Goal: Transaction & Acquisition: Purchase product/service

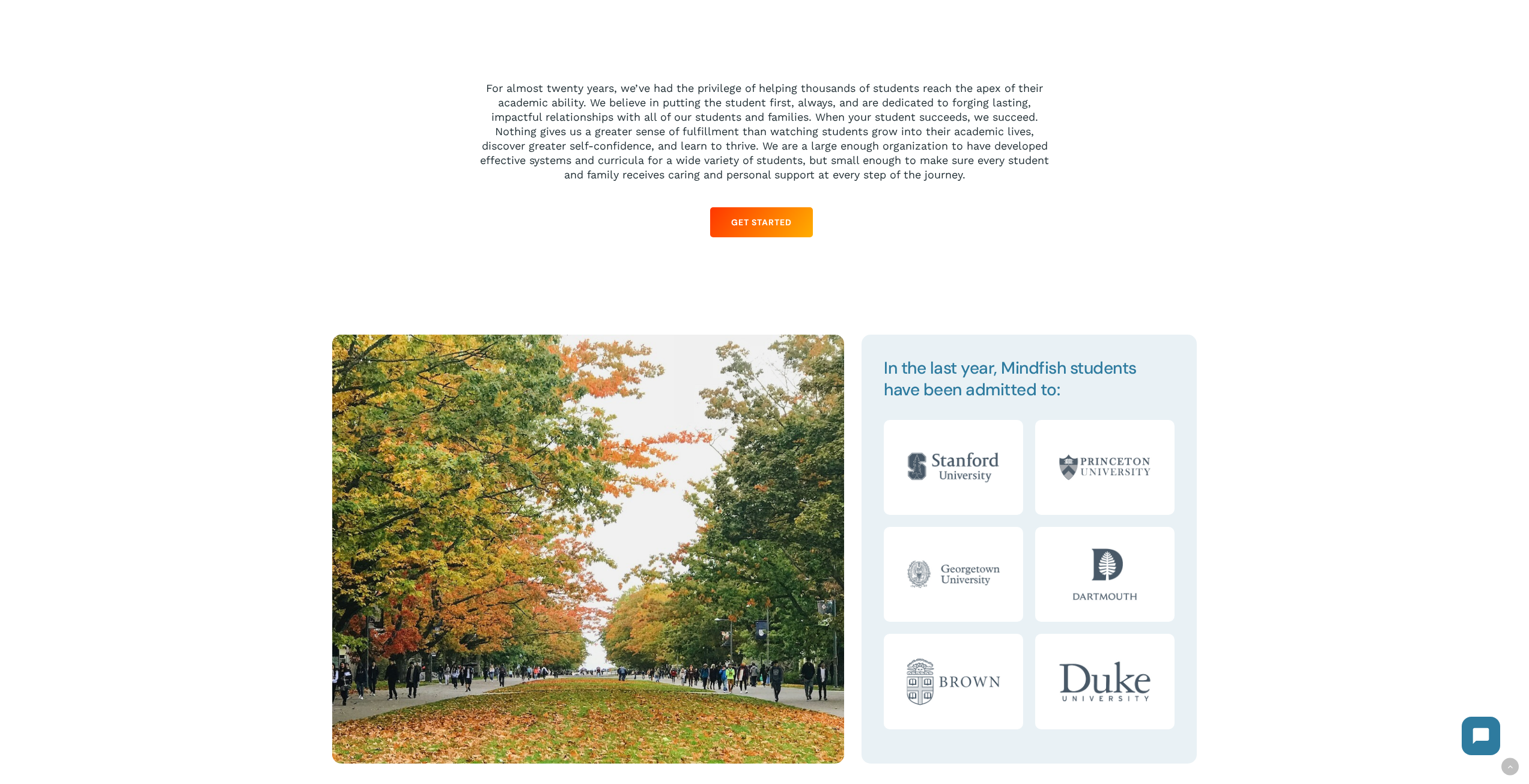
scroll to position [1441, 0]
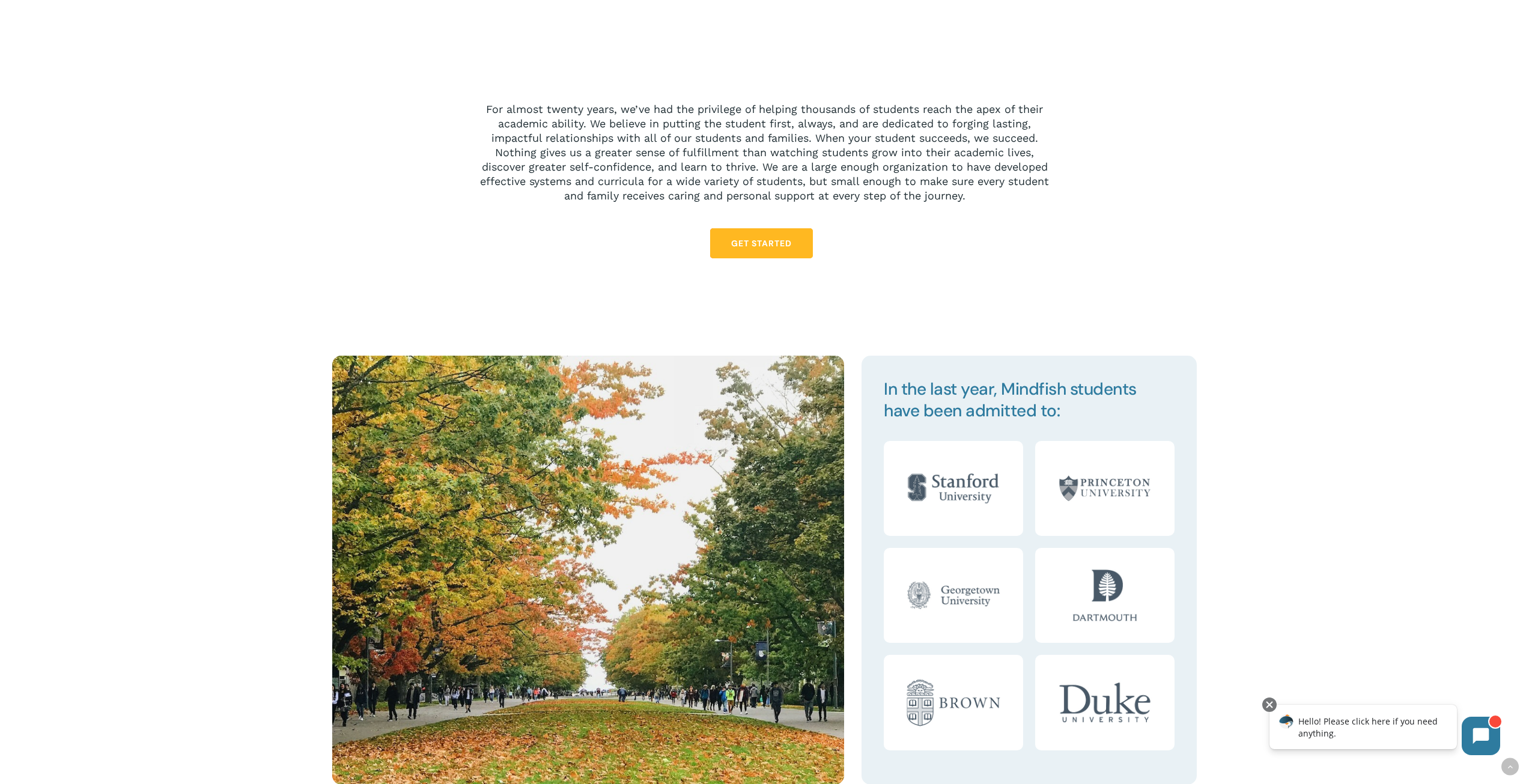
click at [751, 252] on link "Get Started" at bounding box center [762, 243] width 103 height 30
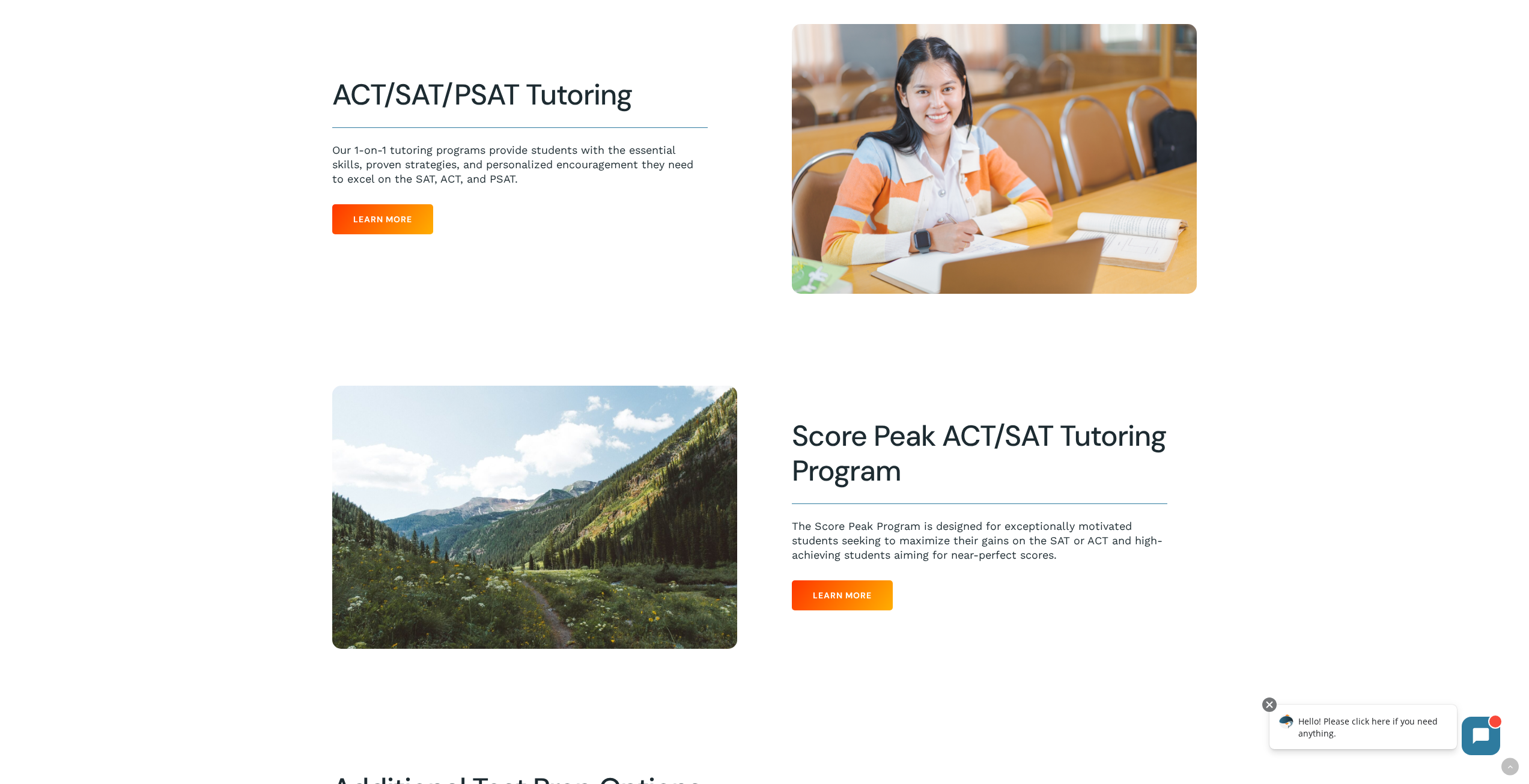
scroll to position [721, 0]
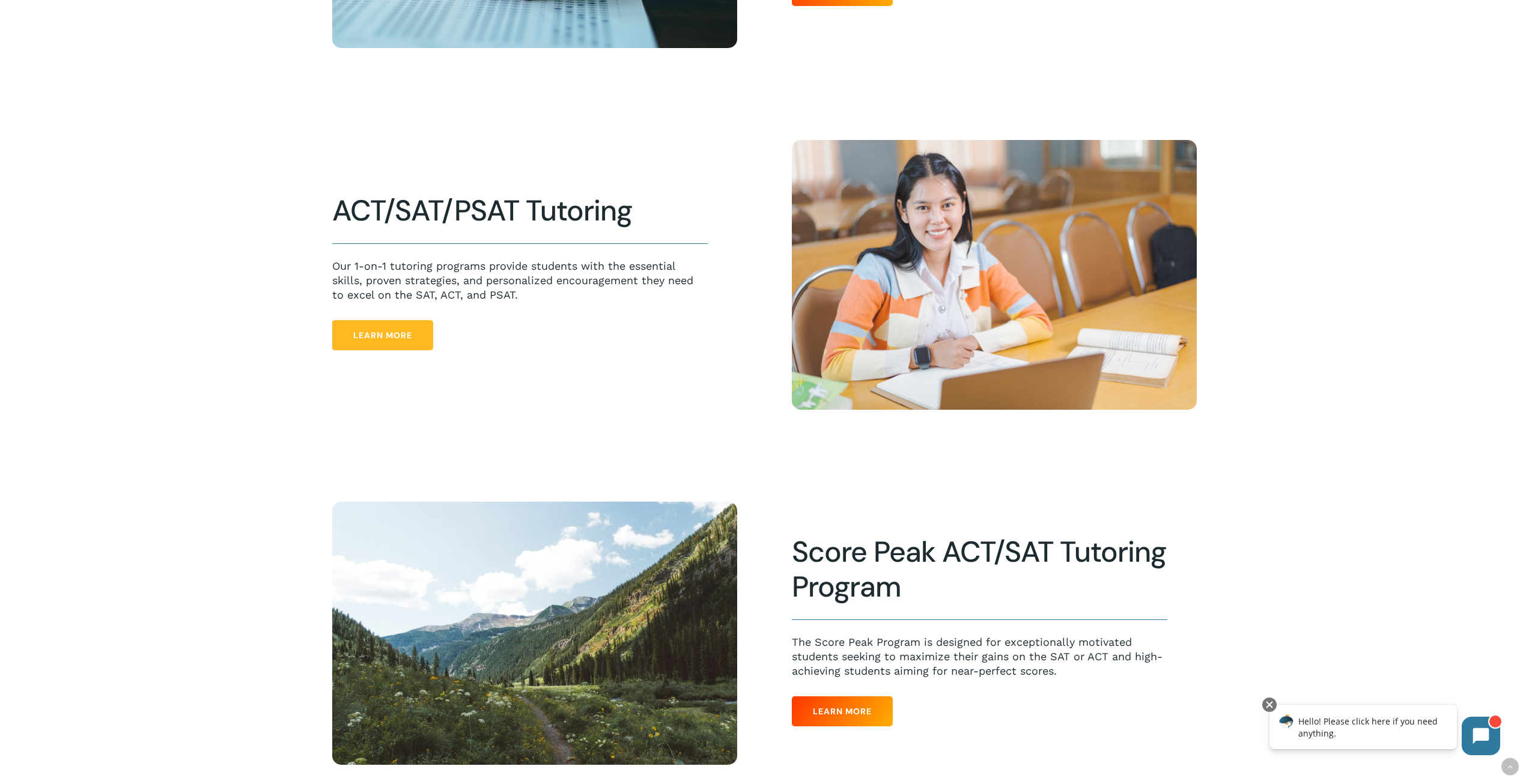
click at [378, 346] on link "Learn More" at bounding box center [383, 335] width 101 height 30
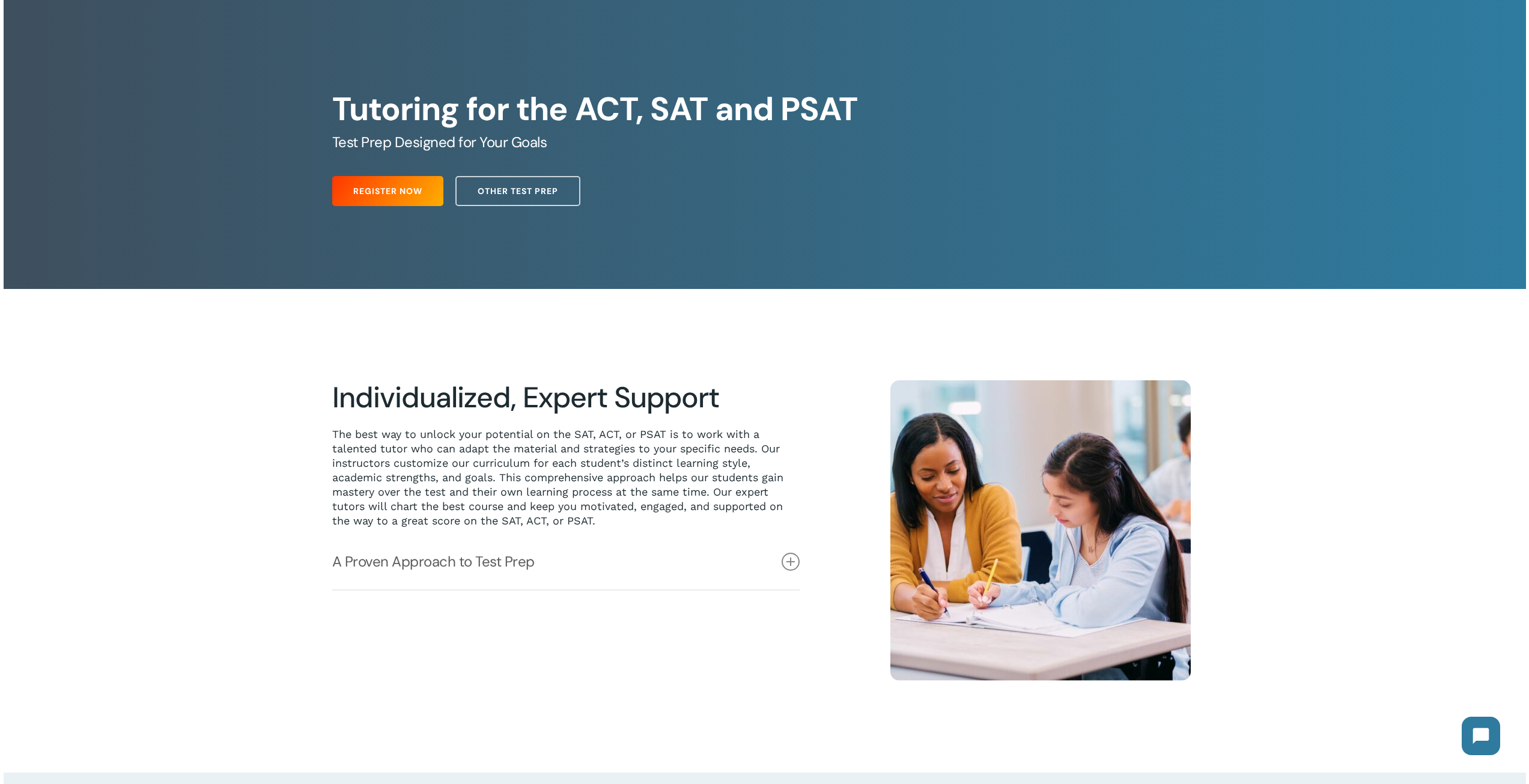
scroll to position [120, 0]
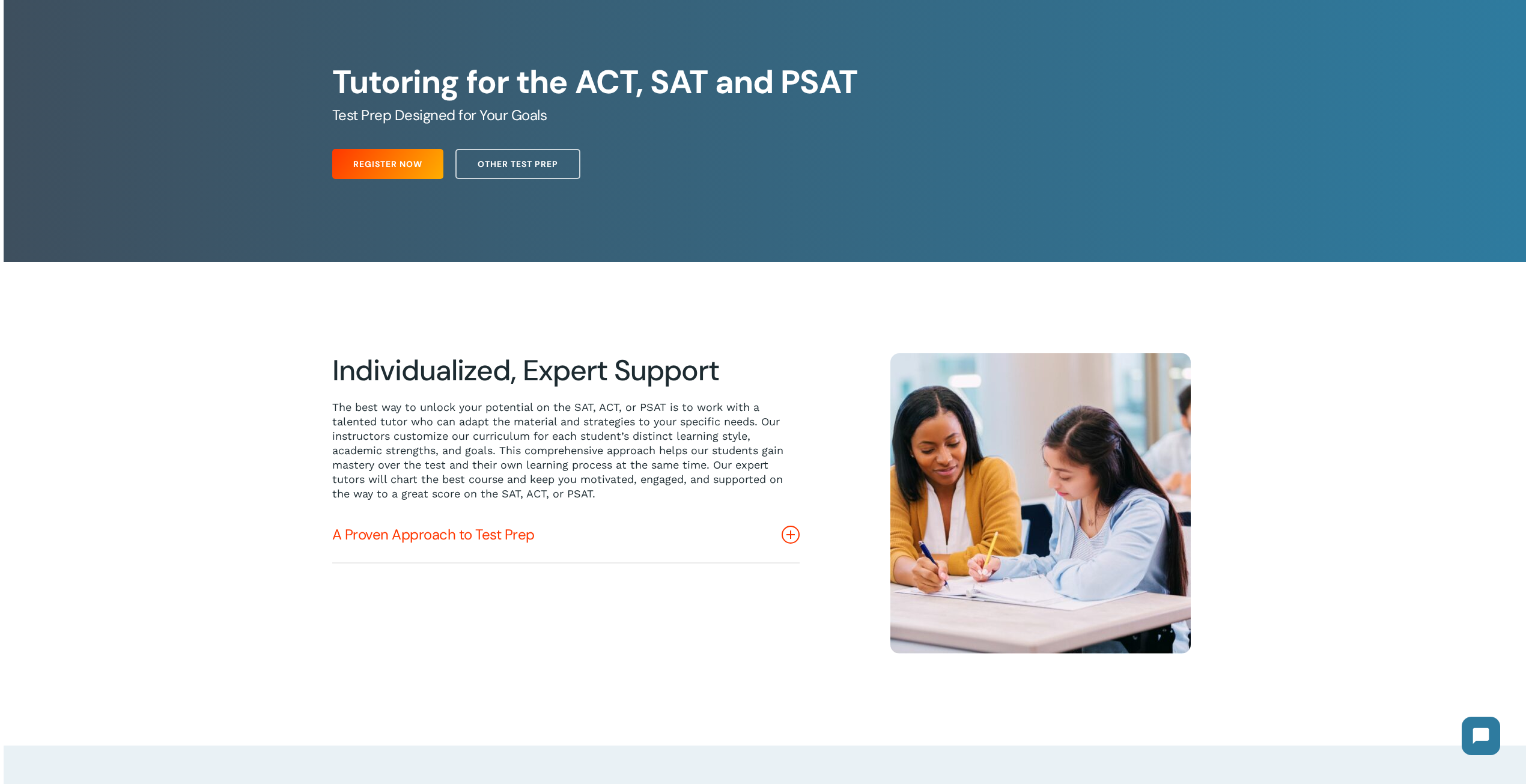
click at [793, 541] on icon at bounding box center [790, 534] width 18 height 18
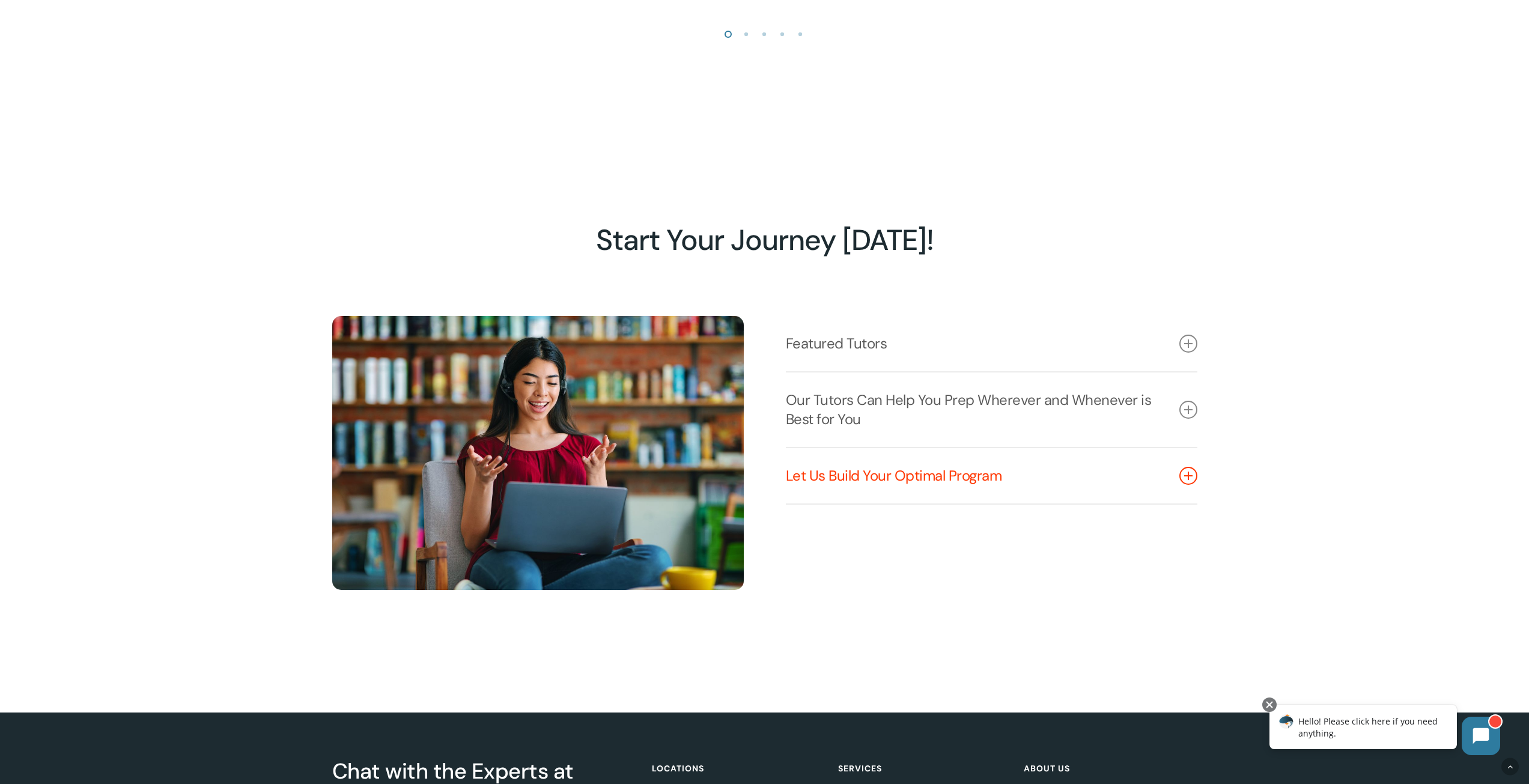
scroll to position [1742, 0]
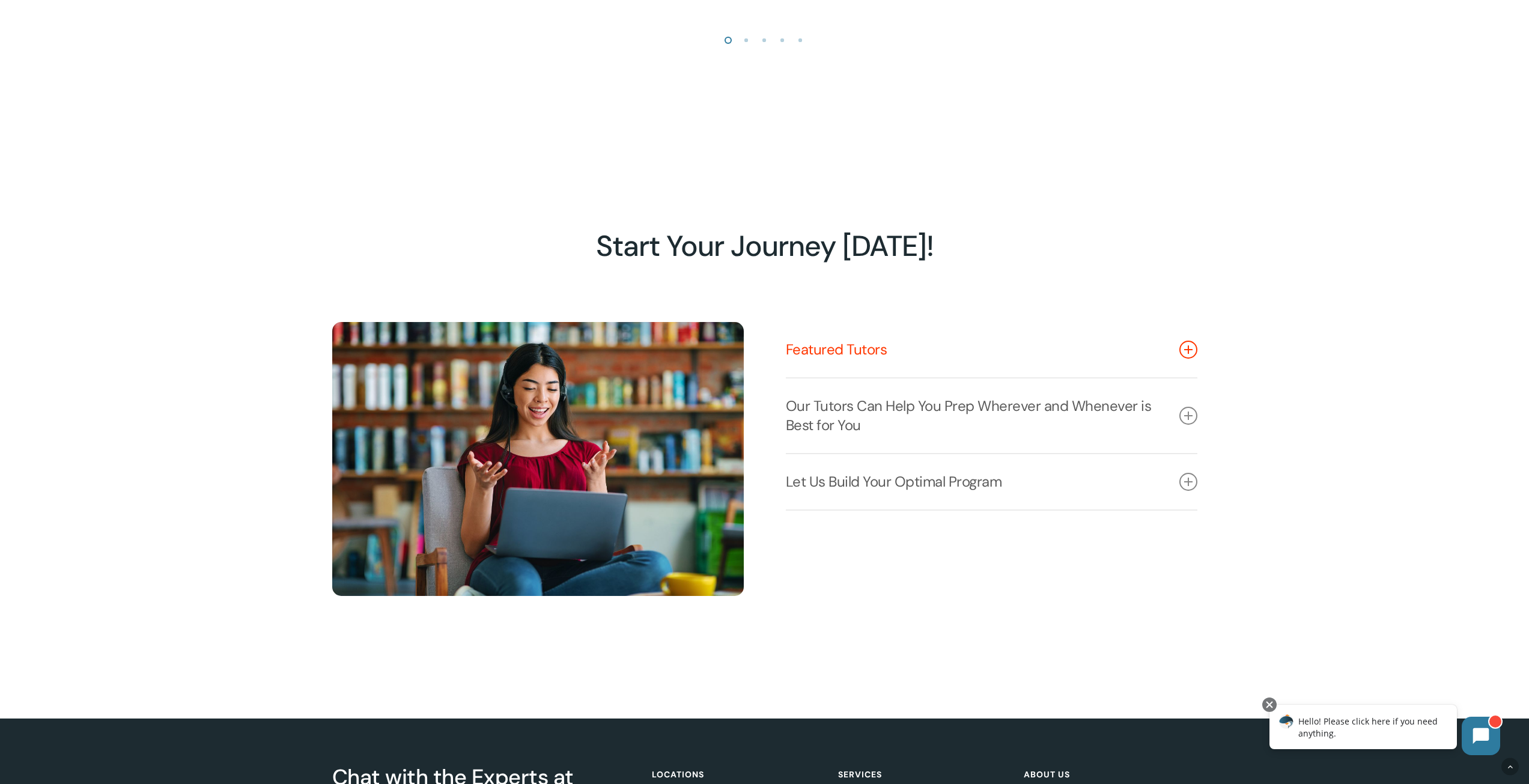
click at [938, 359] on link "Featured Tutors" at bounding box center [991, 349] width 412 height 56
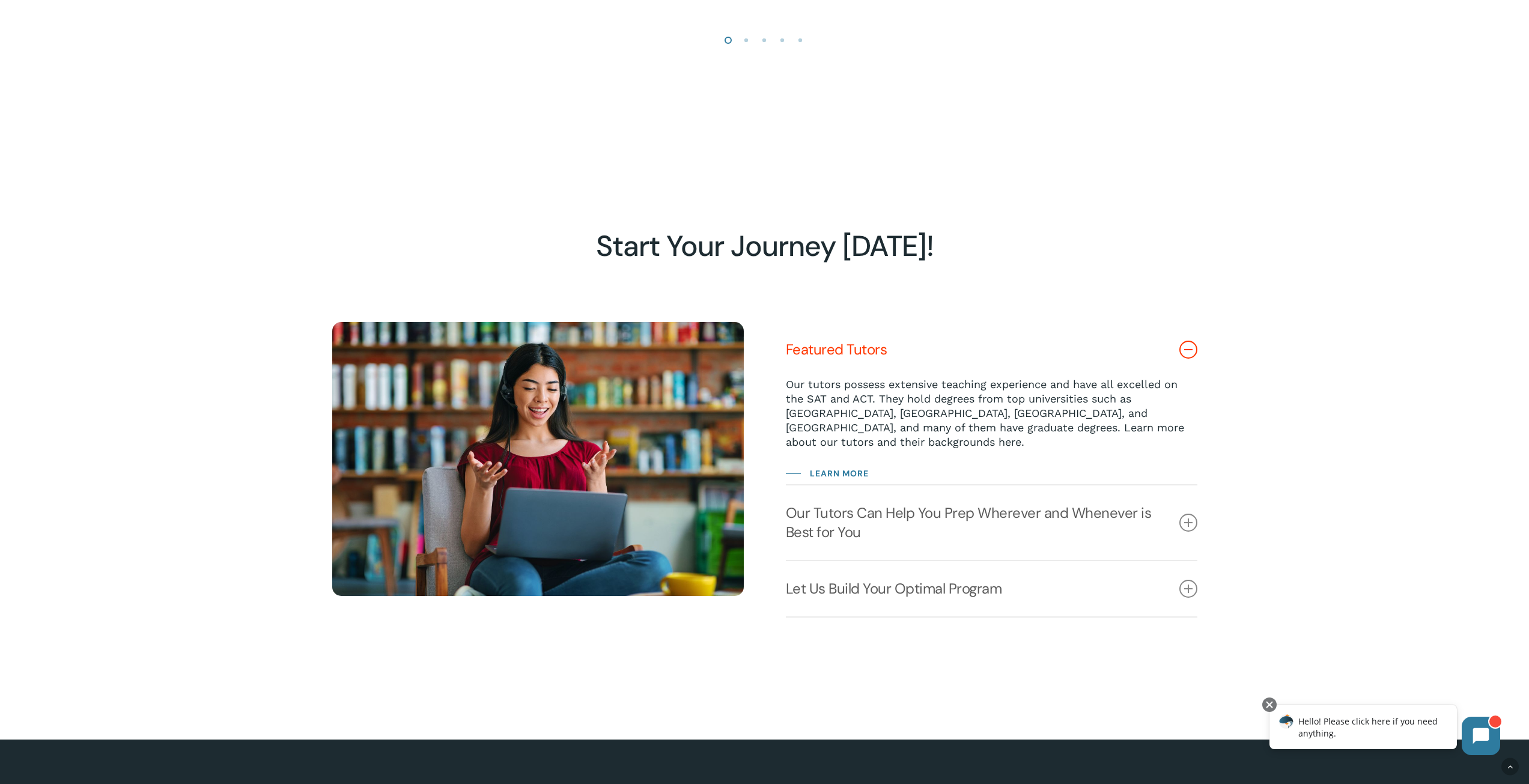
click at [936, 359] on link "Featured Tutors" at bounding box center [991, 349] width 412 height 56
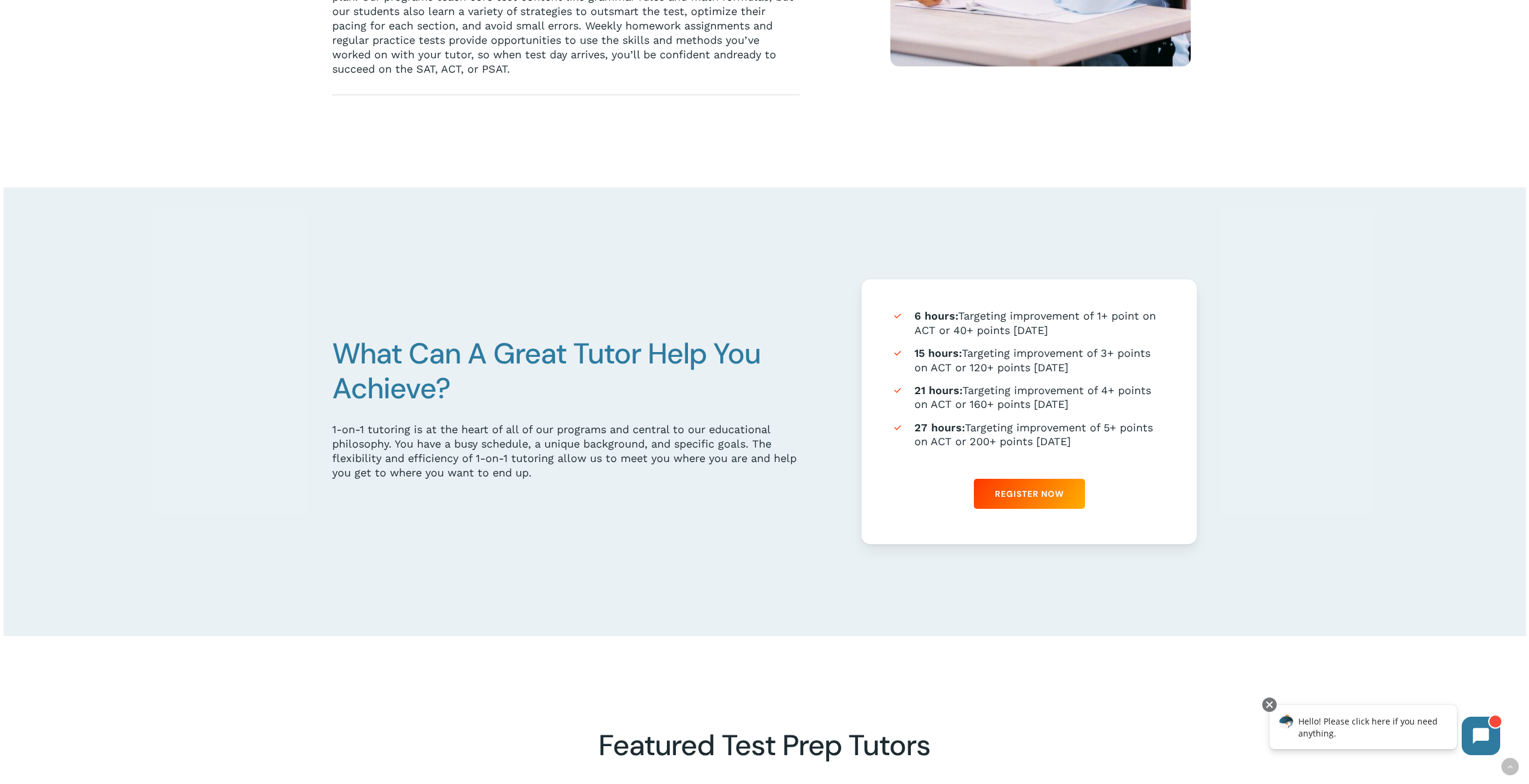
scroll to position [597, 0]
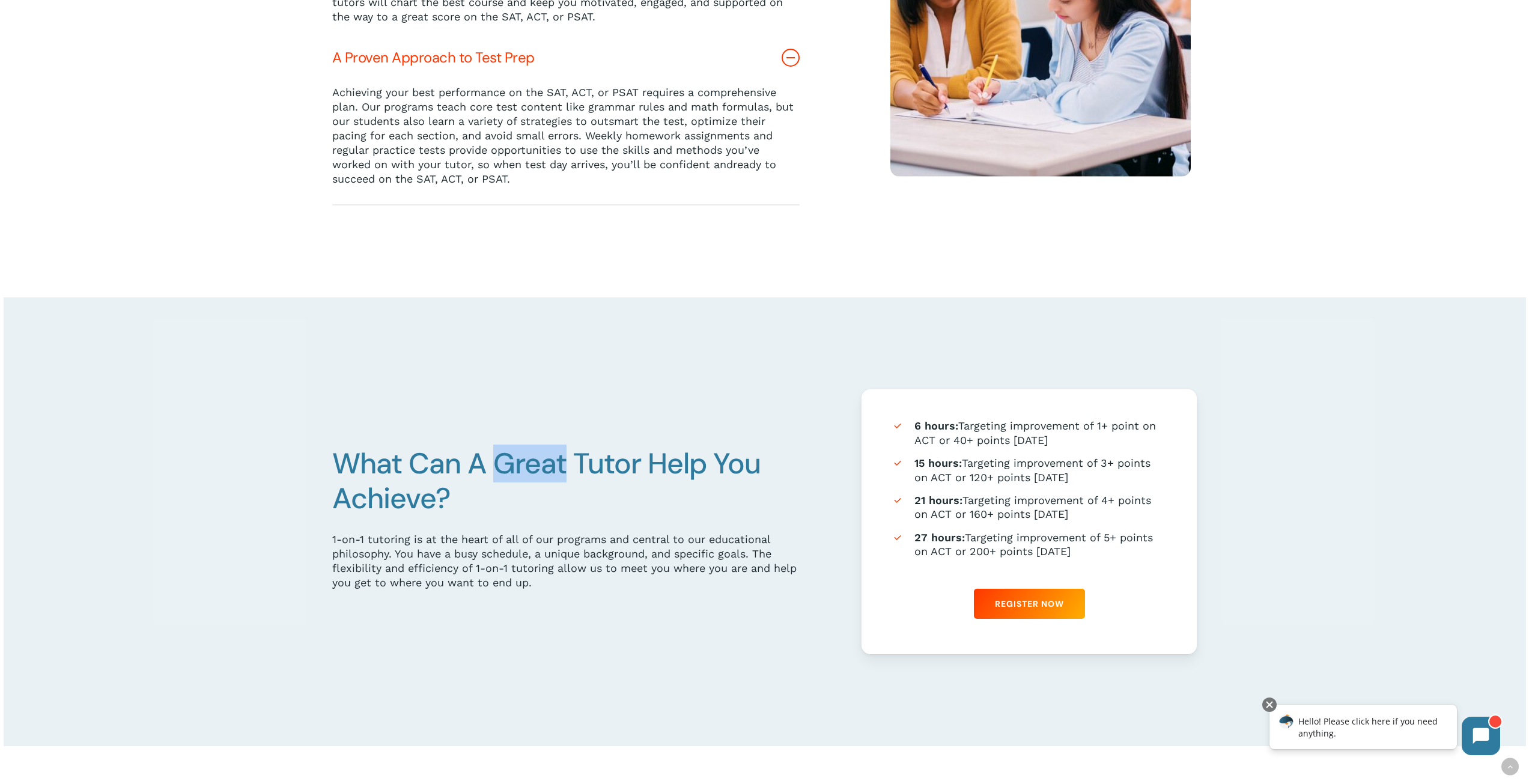
drag, startPoint x: 533, startPoint y: 468, endPoint x: 571, endPoint y: 468, distance: 38.0
click at [571, 468] on span "What Can A Great Tutor Help You Achieve?" at bounding box center [546, 480] width 428 height 73
click at [1020, 607] on span "Register Now" at bounding box center [1029, 603] width 69 height 12
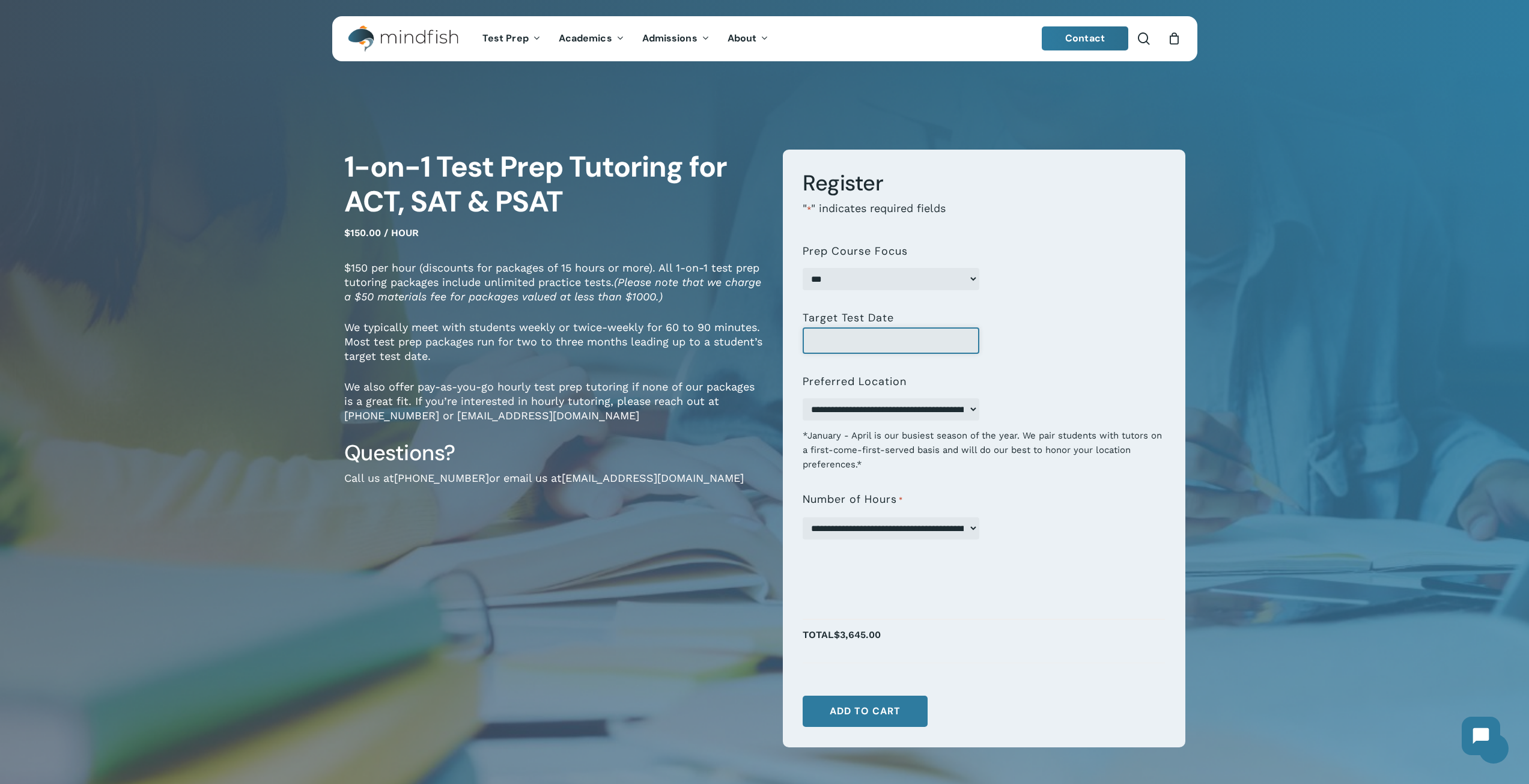
click at [862, 342] on input "Target Test Date" at bounding box center [891, 341] width 176 height 27
click at [1062, 347] on div at bounding box center [984, 341] width 362 height 27
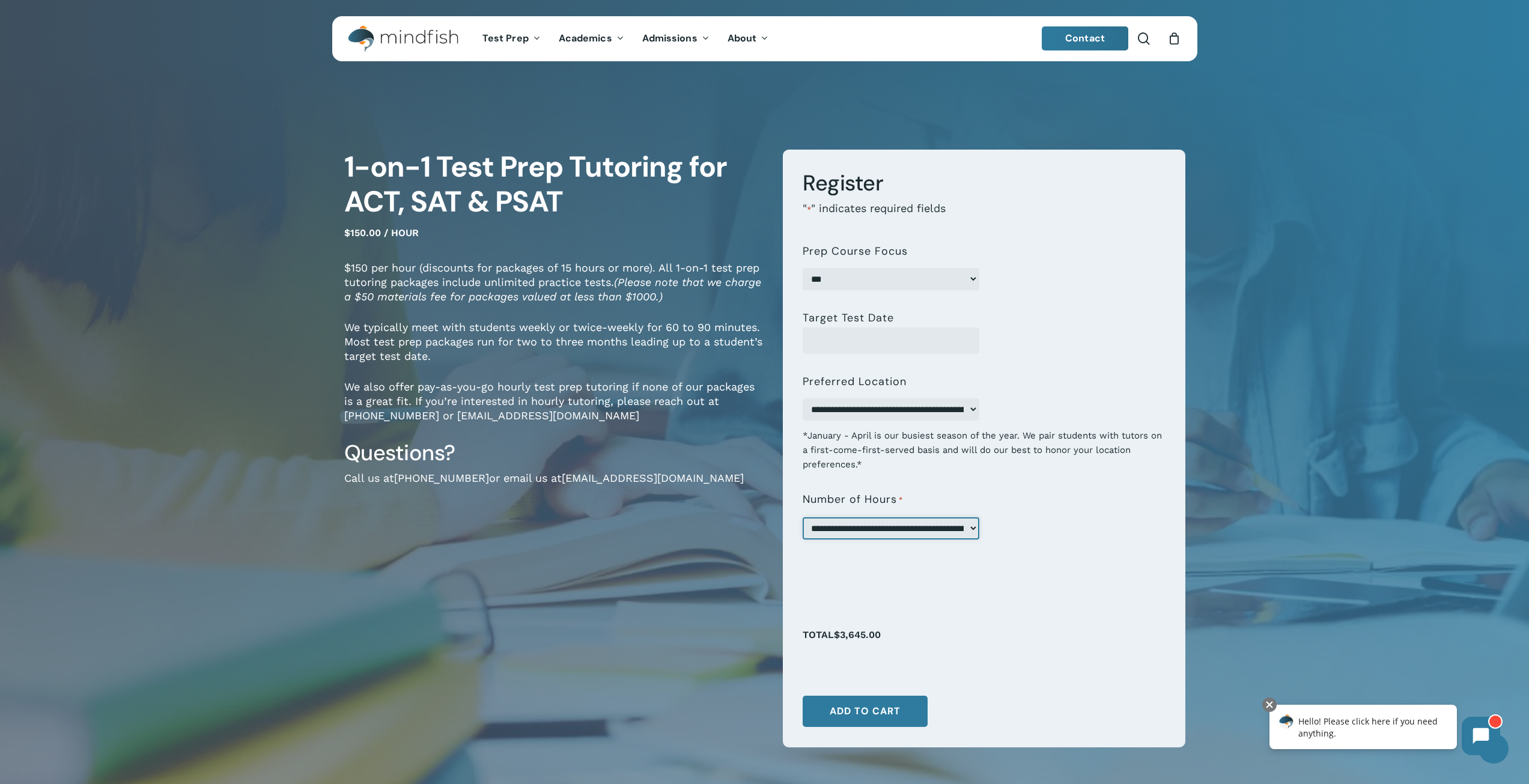
click at [955, 533] on select "**********" at bounding box center [891, 528] width 176 height 22
click at [1011, 630] on li "Total $3,645.00" at bounding box center [984, 641] width 362 height 44
drag, startPoint x: 484, startPoint y: 413, endPoint x: 509, endPoint y: 418, distance: 25.5
click at [509, 417] on p "We also offer pay-as-you-go hourly test prep tutoring if none of our packages i…" at bounding box center [554, 409] width 420 height 59
click at [483, 422] on p "We also offer pay-as-you-go hourly test prep tutoring if none of our packages i…" at bounding box center [554, 409] width 420 height 59
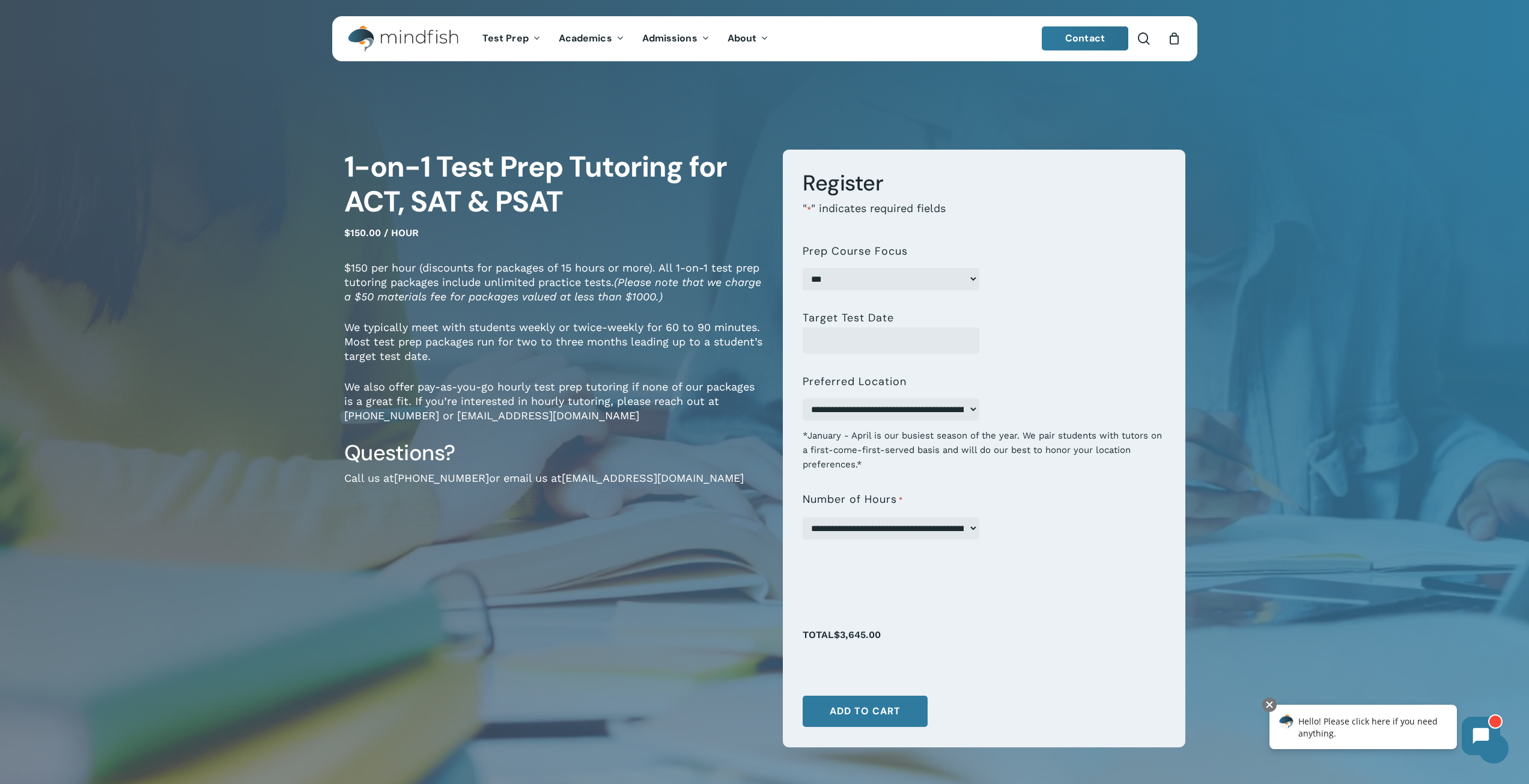
click at [637, 488] on p "Call us at 720-204-1041 or email us at hello@mindfish.com" at bounding box center [554, 486] width 420 height 31
click at [1064, 48] on link "Contact" at bounding box center [1085, 39] width 86 height 24
